Goal: Contribute content

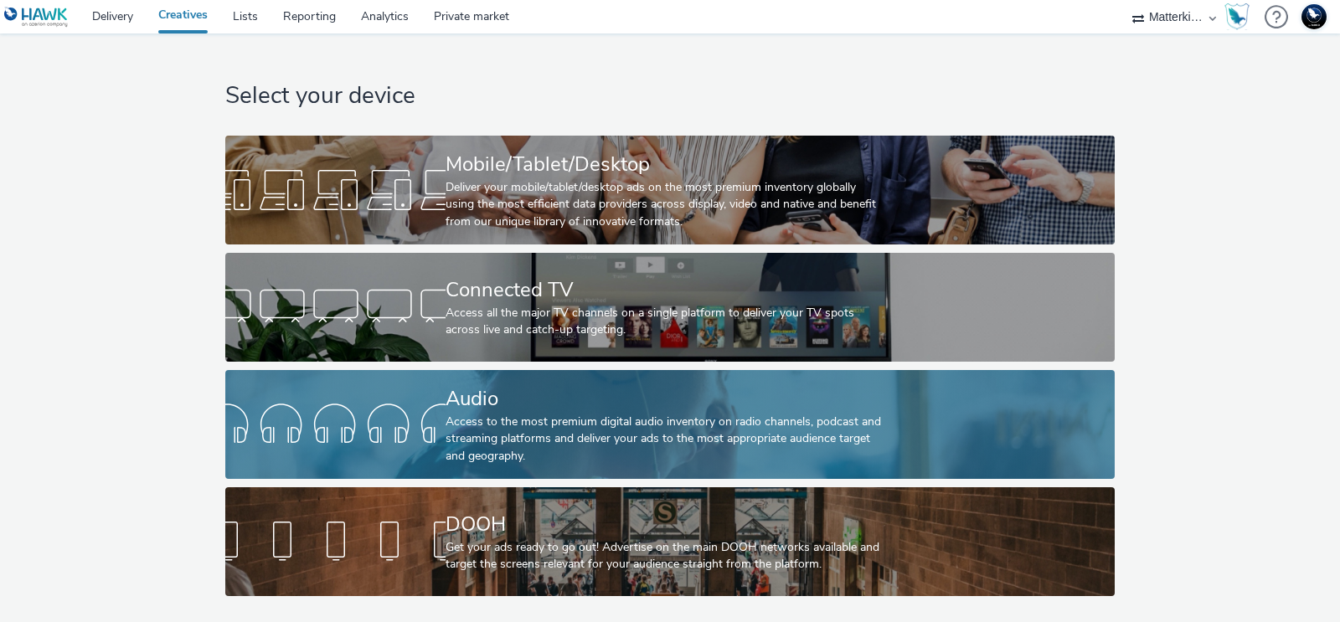
click at [494, 429] on div "Access to the most premium digital audio inventory on radio channels, podcast a…" at bounding box center [665, 439] width 441 height 51
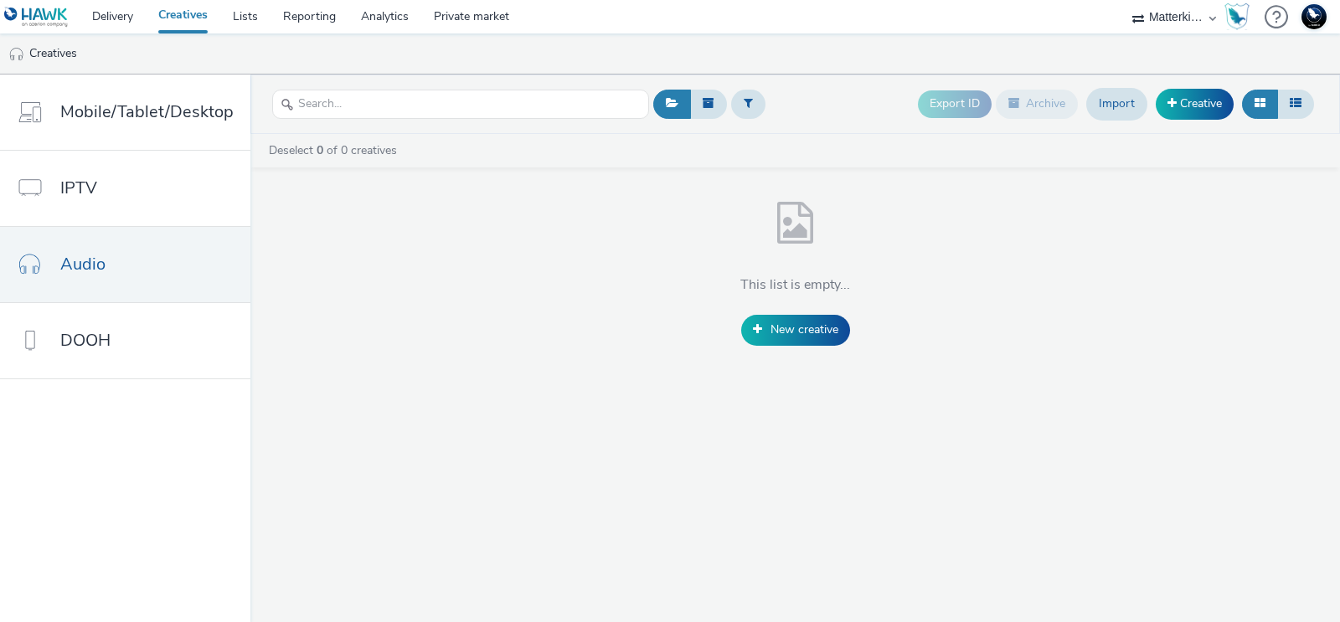
click at [1155, 18] on select "75 Media A8 Media Group ABI Media Abkom AB Abovo Ace & [PERSON_NAME] Ad-on Medi…" at bounding box center [1174, 16] width 100 height 33
select select "2fc77e36-bb93-4aa3-9dff-dcb08e02eac6"
click at [1124, 0] on select "75 Media A8 Media Group ABI Media Abkom AB Abovo Ace & [PERSON_NAME] Ad-on Medi…" at bounding box center [1174, 16] width 100 height 33
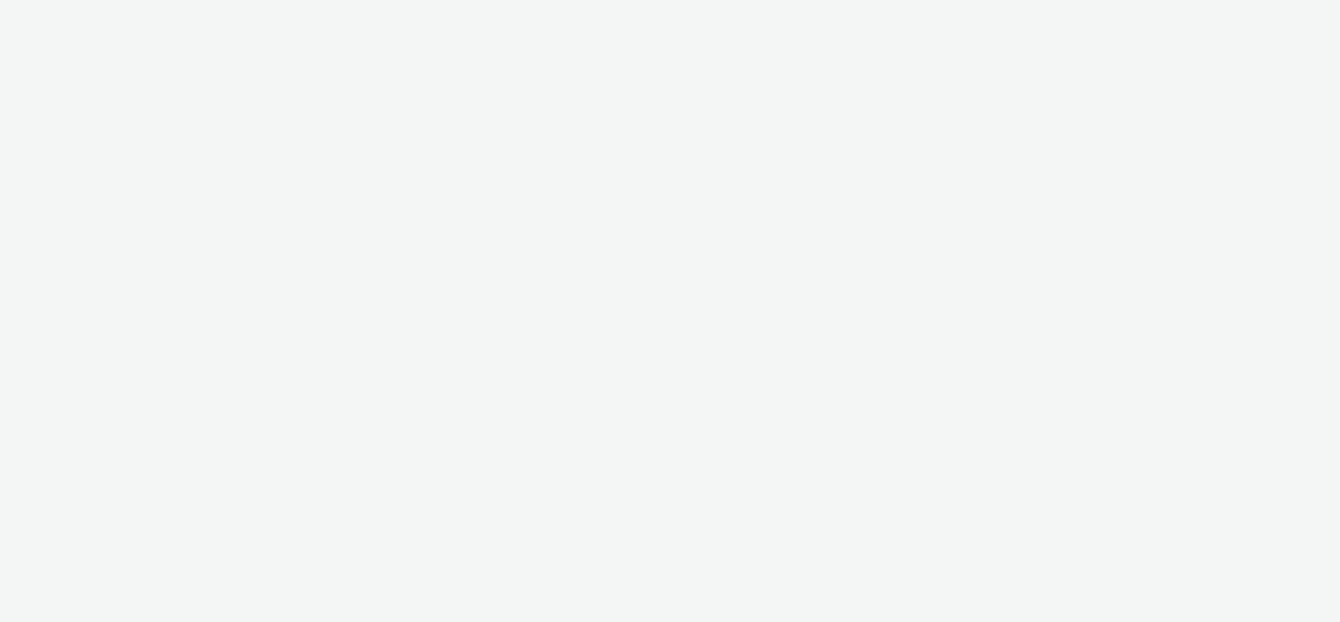
select select "2fc77e36-bb93-4aa3-9dff-dcb08e02eac6"
select select "2405a9d4-3350-4458-8d06-44f78962fa76"
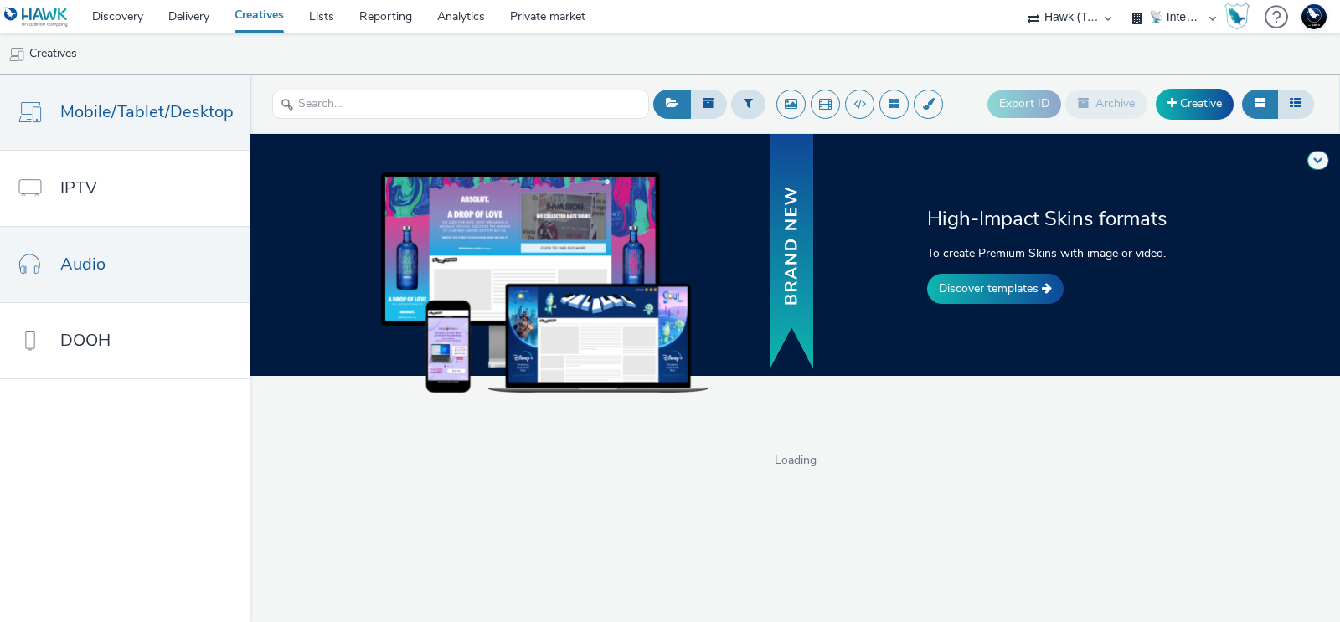
click at [111, 264] on link "Audio" at bounding box center [125, 264] width 250 height 75
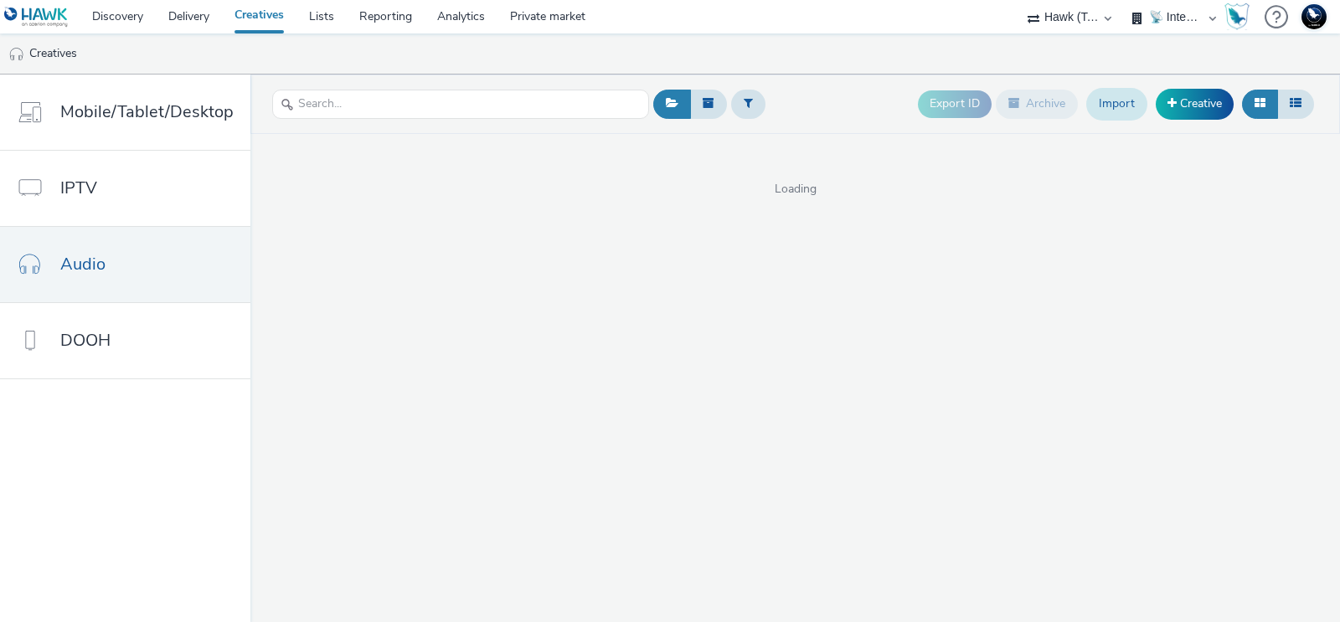
click at [1137, 109] on link "Import" at bounding box center [1116, 104] width 61 height 32
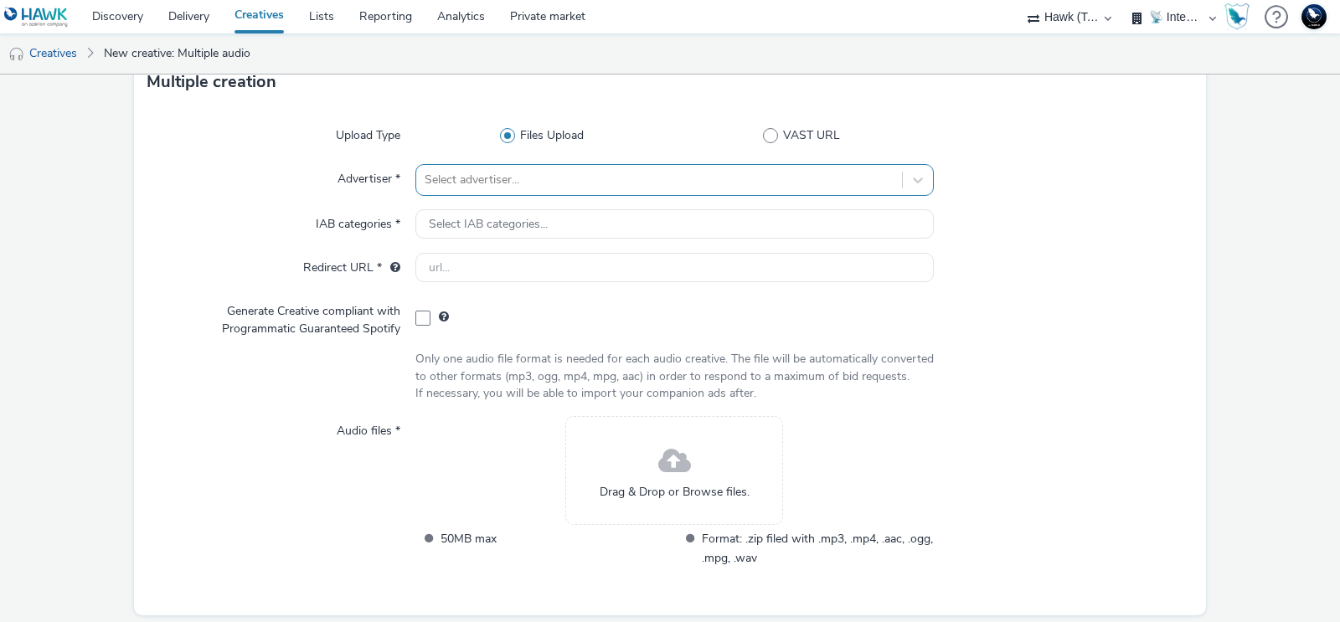
scroll to position [93, 0]
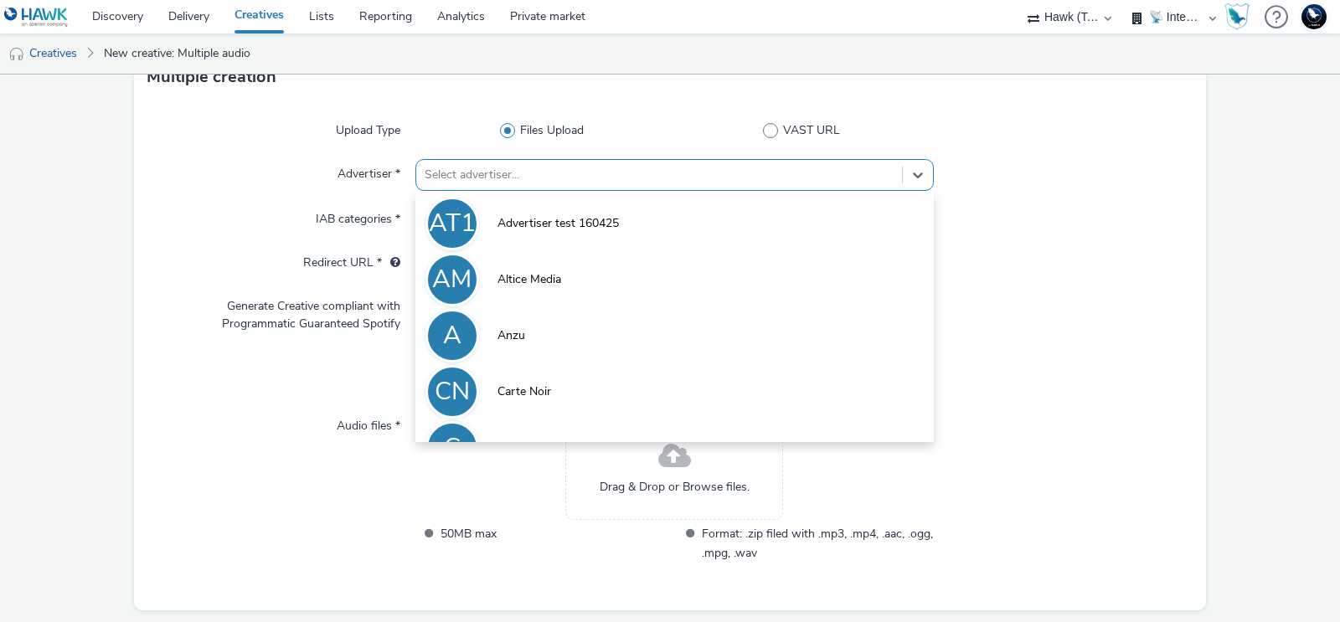
click at [528, 172] on div at bounding box center [658, 175] width 469 height 20
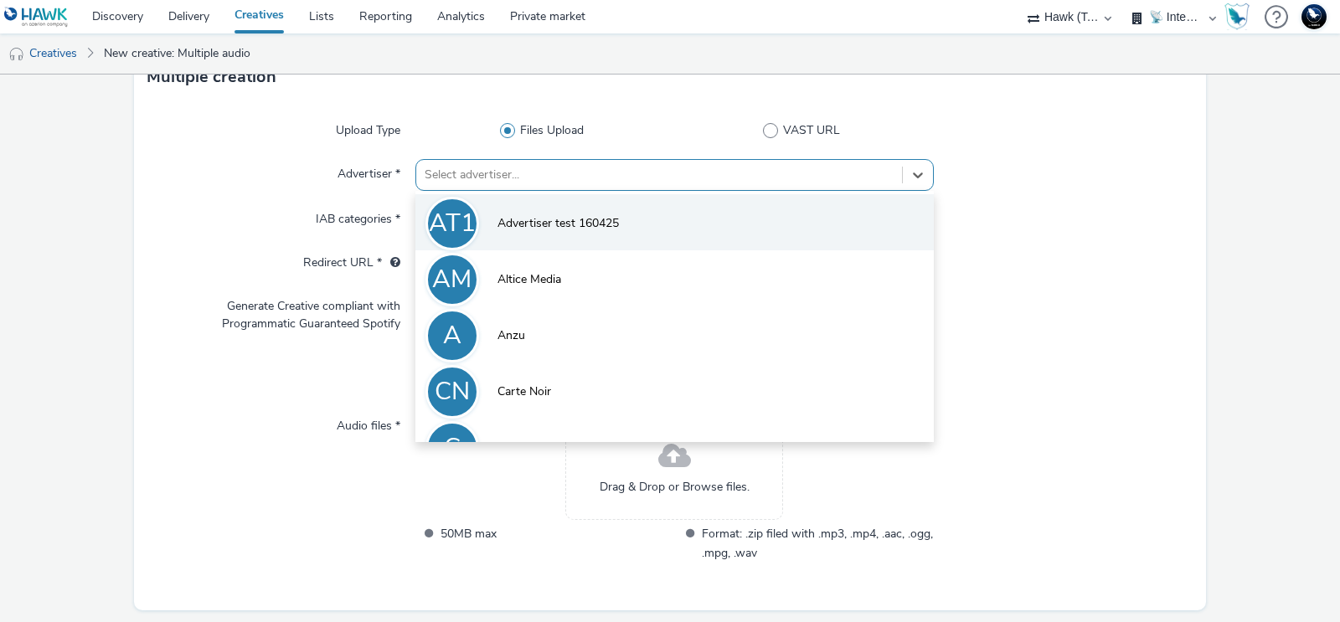
click at [561, 213] on li "AT1 Advertiser test 160425" at bounding box center [674, 222] width 518 height 56
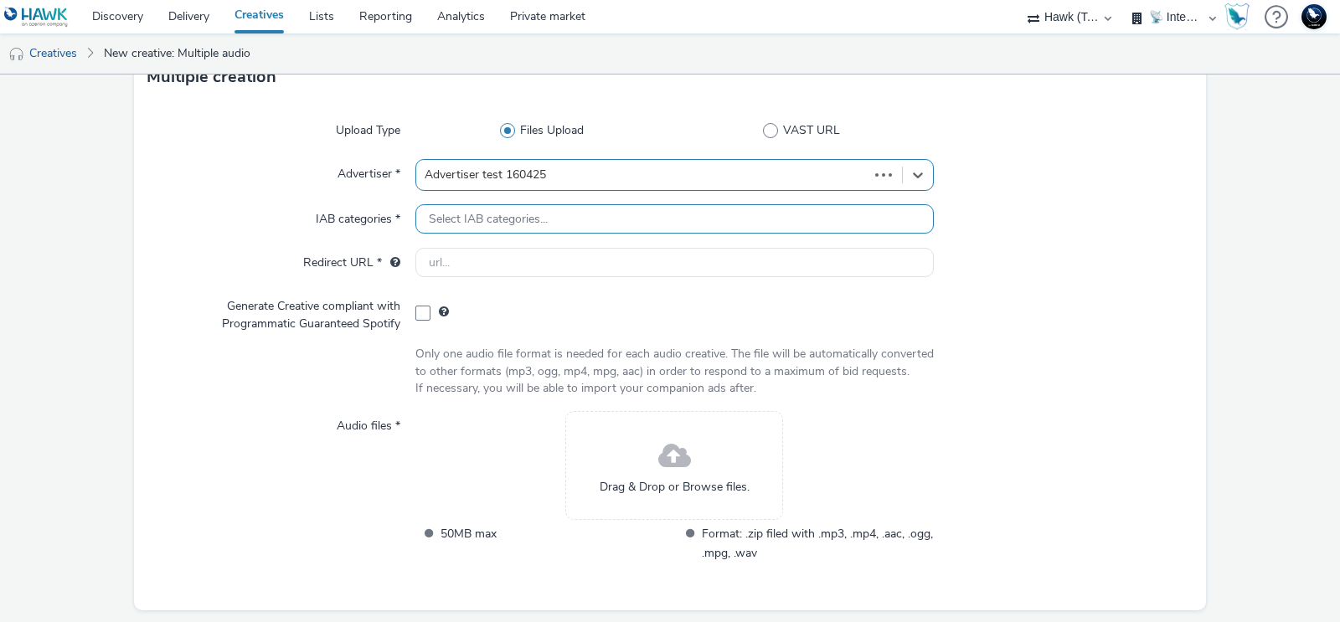
type input "http://azerion.com"
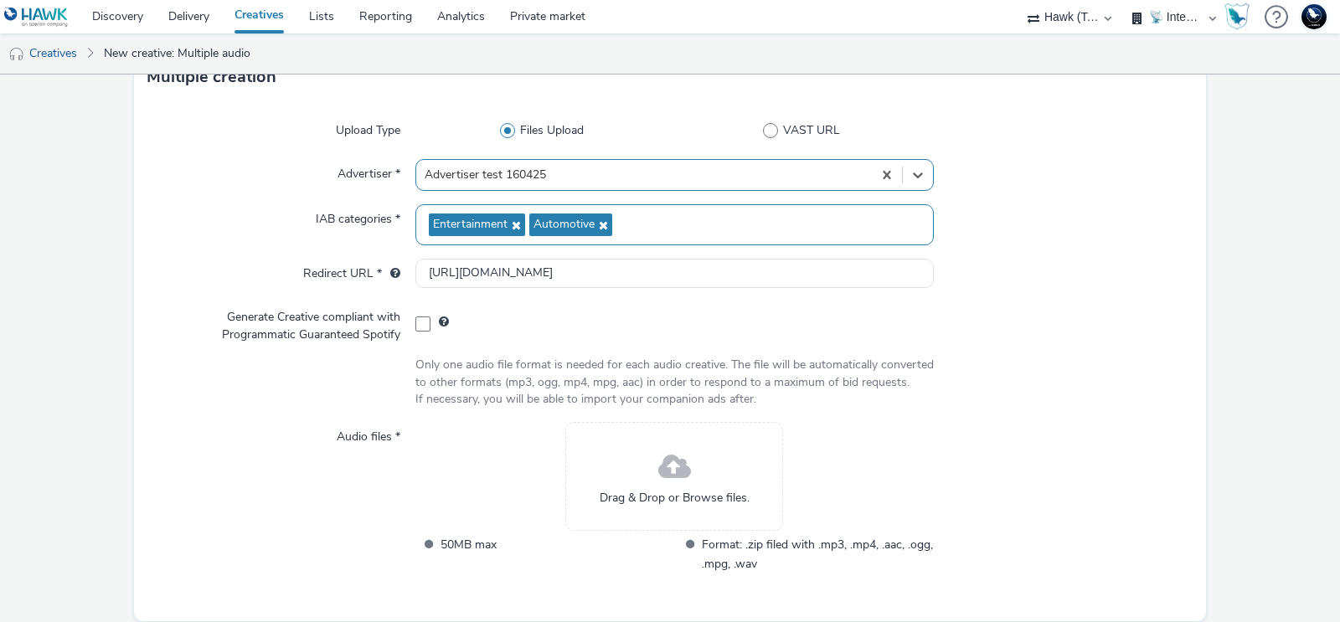
click at [486, 214] on span "Entertainment" at bounding box center [477, 224] width 96 height 23
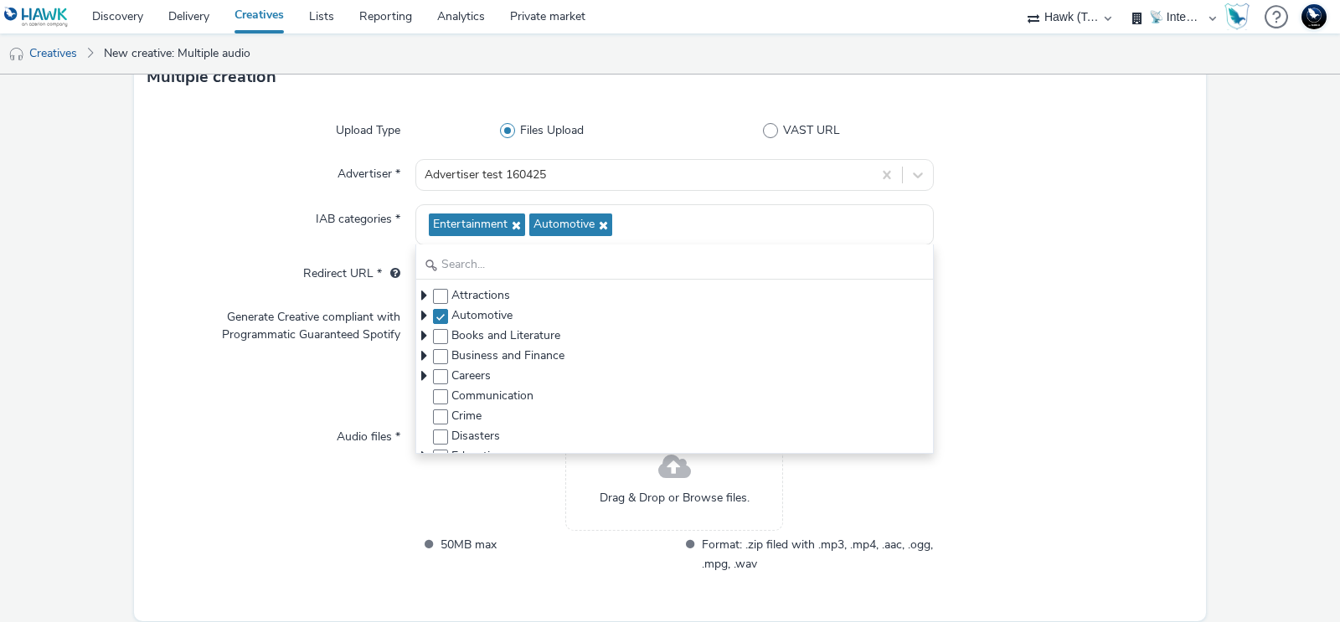
click at [327, 213] on label "IAB categories *" at bounding box center [358, 215] width 98 height 23
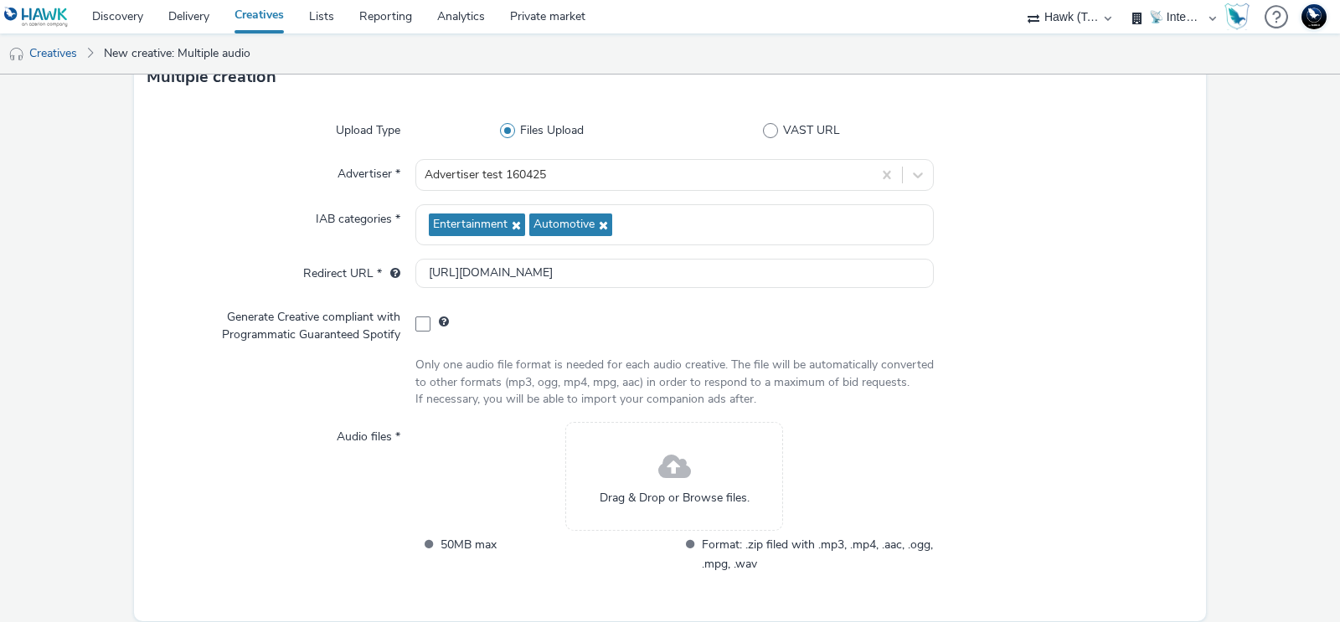
scroll to position [152, 0]
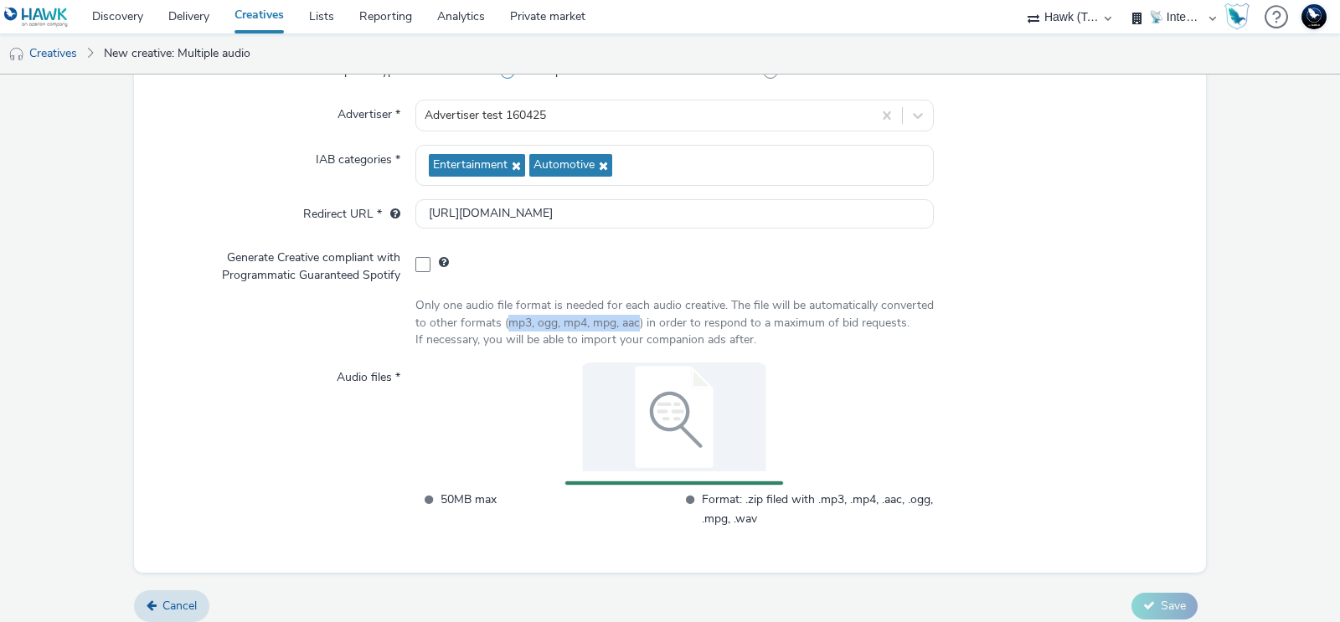
drag, startPoint x: 505, startPoint y: 323, endPoint x: 636, endPoint y: 328, distance: 131.5
click at [636, 328] on div "Only one audio file format is needed for each audio creative. The file will be …" at bounding box center [674, 322] width 518 height 51
click at [871, 288] on div "Upload Type Files Upload VAST URL Advertiser * Advertiser test 160425 IAB categ…" at bounding box center [670, 308] width 1072 height 530
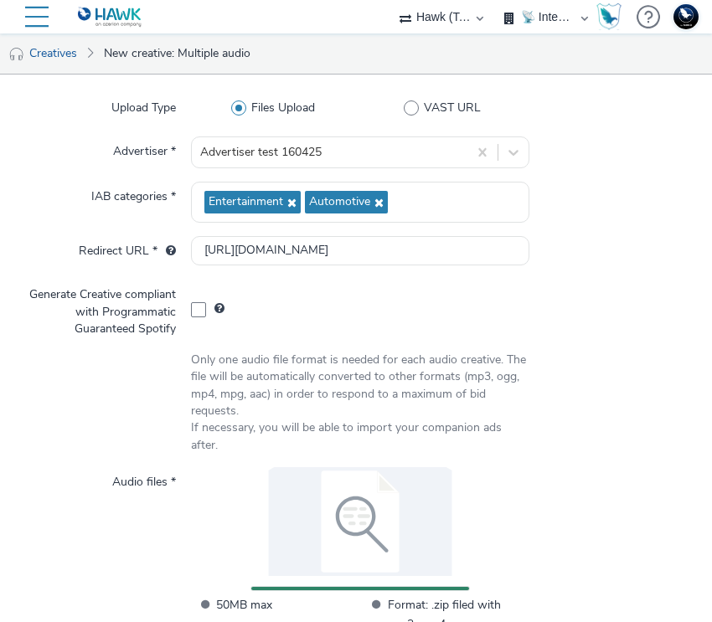
scroll to position [233, 0]
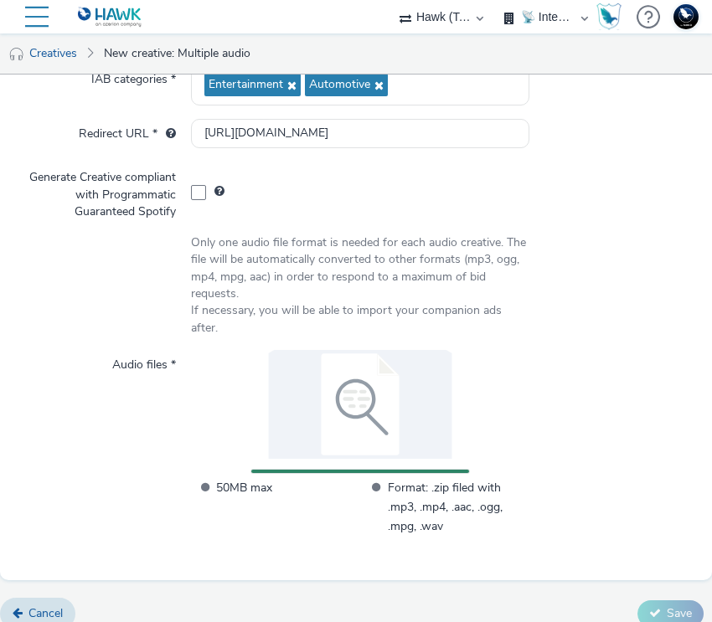
click at [608, 537] on div "Upload Type Files Upload VAST URL Advertiser * Advertiser test 160425 IAB categ…" at bounding box center [356, 271] width 712 height 618
click at [368, 386] on img at bounding box center [360, 404] width 218 height 109
click at [322, 372] on img at bounding box center [360, 404] width 218 height 109
click at [214, 478] on li "50MB max" at bounding box center [274, 507] width 167 height 58
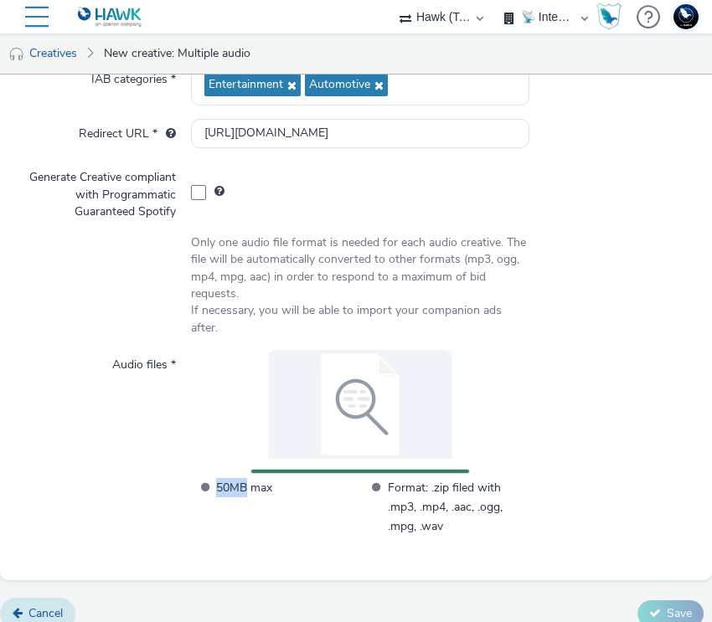
click at [47, 605] on span "Cancel" at bounding box center [45, 613] width 34 height 16
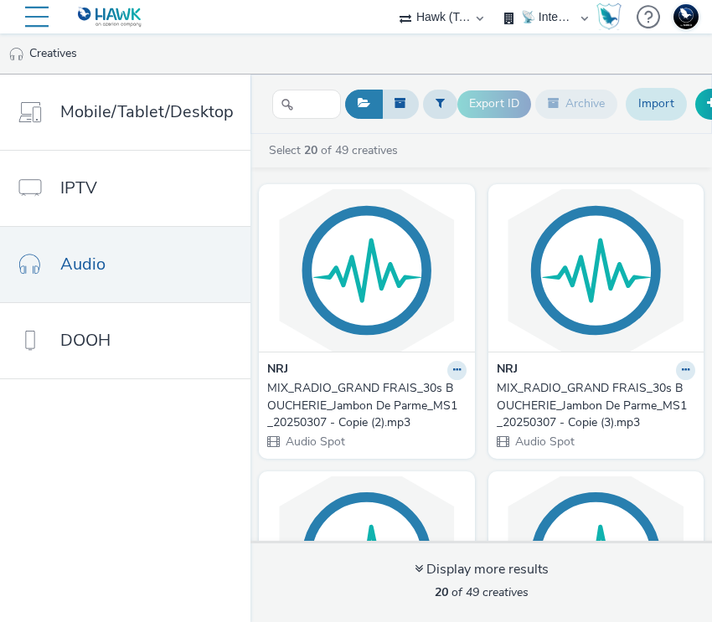
click at [658, 102] on link "Import" at bounding box center [655, 104] width 61 height 32
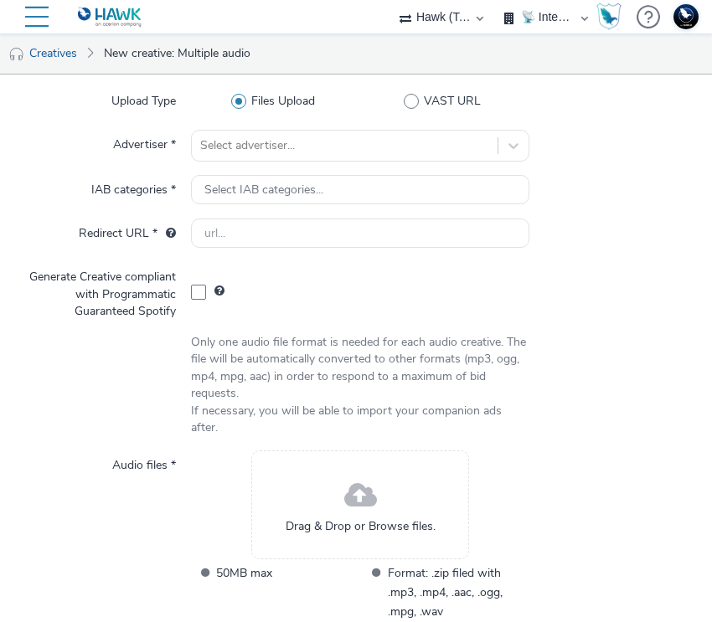
scroll to position [188, 0]
